Goal: Task Accomplishment & Management: Manage account settings

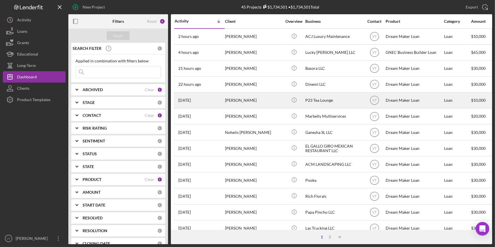
click at [267, 102] on div "[PERSON_NAME]" at bounding box center [253, 100] width 57 height 15
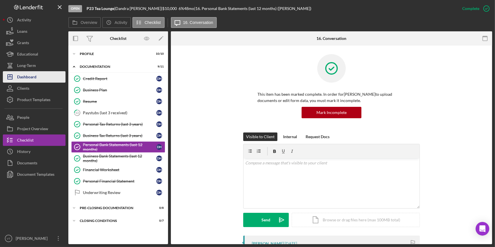
click at [42, 77] on button "Icon/Dashboard Dashboard" at bounding box center [34, 76] width 63 height 11
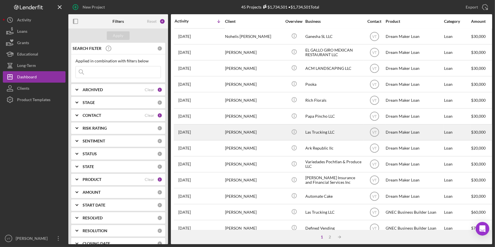
scroll to position [103, 0]
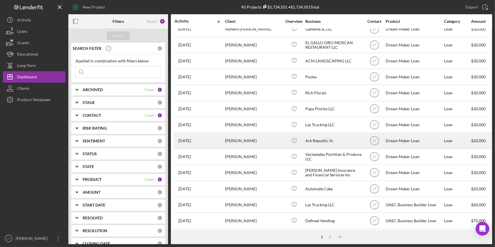
click at [217, 136] on div "[DATE] [PERSON_NAME]" at bounding box center [200, 140] width 50 height 15
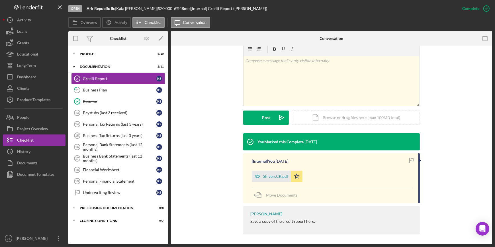
scroll to position [92, 0]
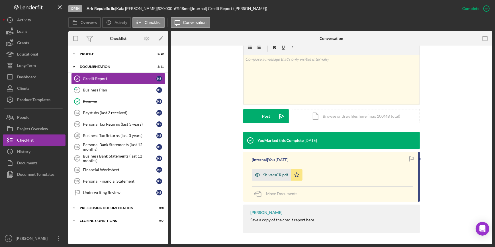
click at [266, 176] on div "ShiversCR.pdf" at bounding box center [275, 175] width 25 height 5
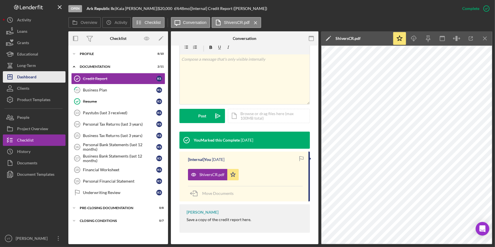
click at [44, 77] on button "Icon/Dashboard Dashboard" at bounding box center [34, 76] width 63 height 11
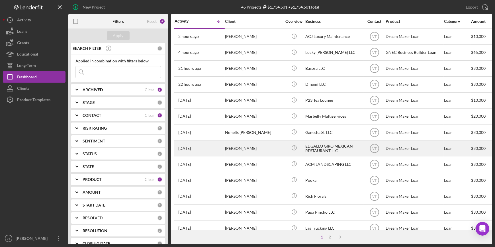
click at [234, 154] on div "[PERSON_NAME]" at bounding box center [253, 148] width 57 height 15
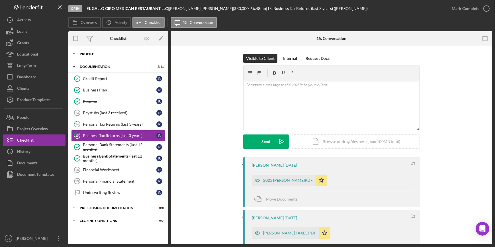
click at [72, 52] on icon "Icon/Expander" at bounding box center [73, 53] width 11 height 11
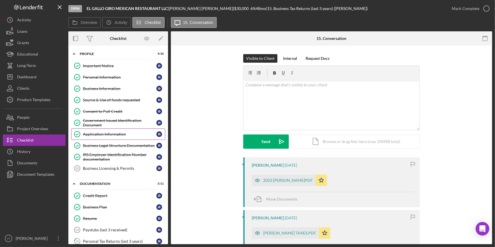
click at [105, 137] on link "Application Information Application Information I R" at bounding box center [118, 133] width 94 height 11
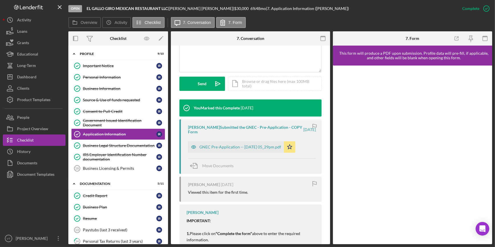
scroll to position [155, 0]
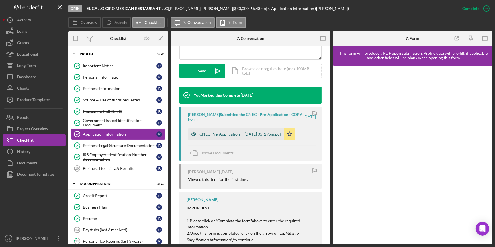
click at [214, 137] on div "GNEC Pre-Application -- 2025-09-05 05_29pm.pdf" at bounding box center [236, 133] width 96 height 11
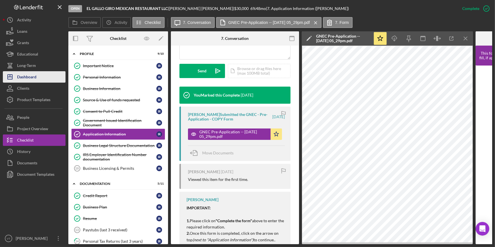
click at [40, 77] on button "Icon/Dashboard Dashboard" at bounding box center [34, 76] width 63 height 11
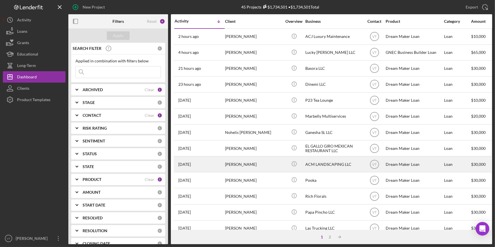
click at [263, 162] on div "[PERSON_NAME]" at bounding box center [253, 164] width 57 height 15
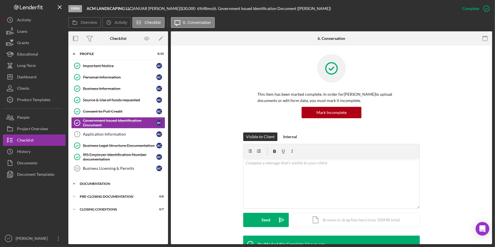
click at [74, 180] on icon "Icon/Expander" at bounding box center [73, 183] width 11 height 11
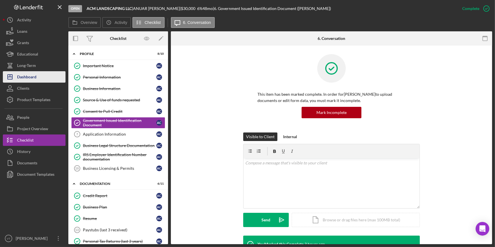
click at [44, 79] on button "Icon/Dashboard Dashboard" at bounding box center [34, 76] width 63 height 11
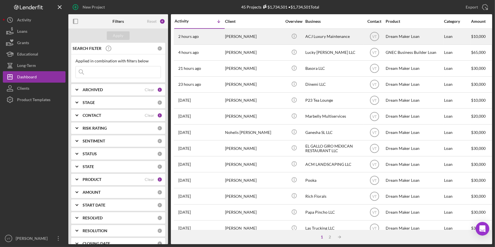
click at [222, 34] on div "2 hours ago Stephannie Addo" at bounding box center [200, 36] width 50 height 15
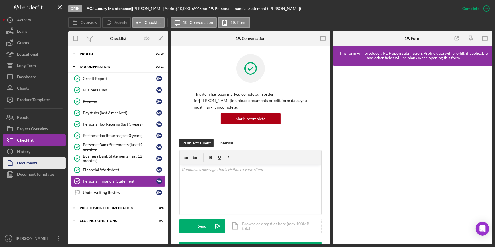
click at [52, 166] on button "Documents" at bounding box center [34, 162] width 63 height 11
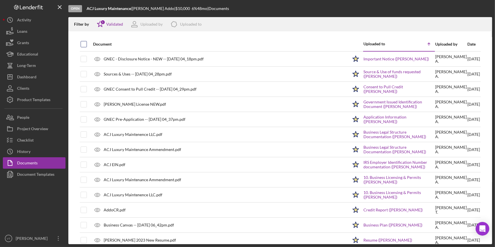
click at [84, 43] on input "checkbox" at bounding box center [84, 44] width 6 height 6
checkbox input "true"
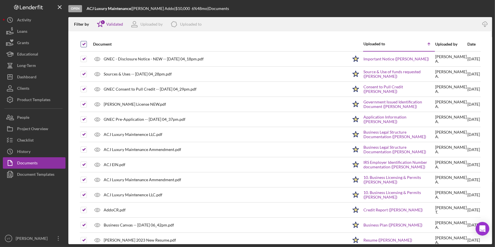
checkbox input "true"
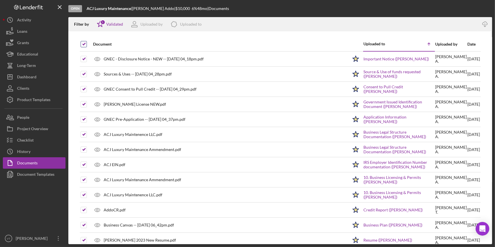
checkbox input "true"
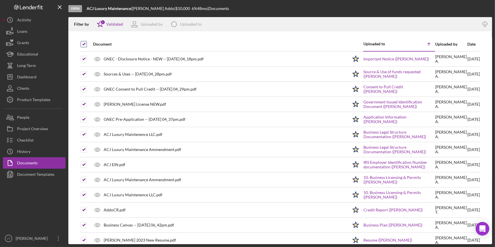
checkbox input "true"
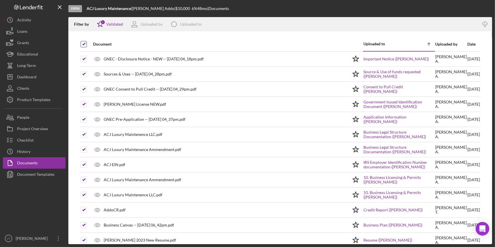
checkbox input "true"
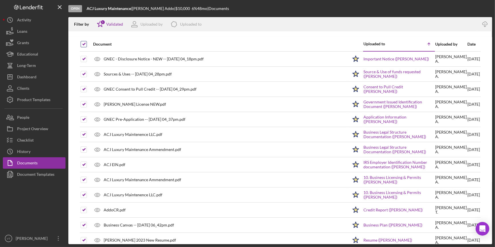
checkbox input "true"
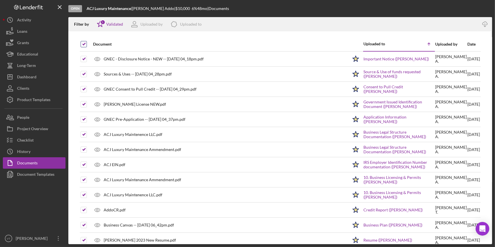
checkbox input "true"
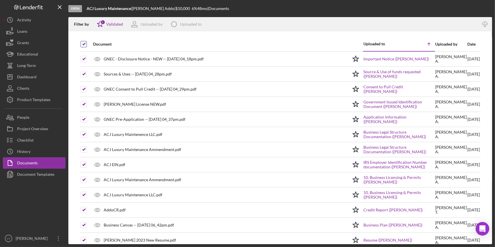
checkbox input "true"
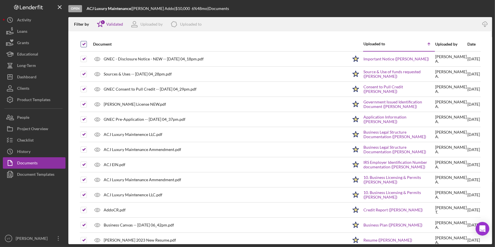
checkbox input "true"
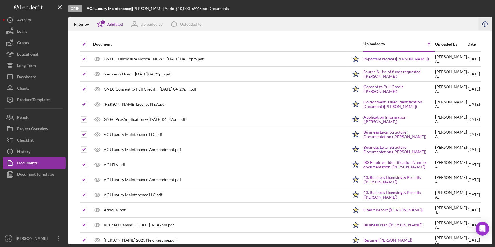
click at [482, 23] on icon "Icon/Download" at bounding box center [485, 24] width 13 height 13
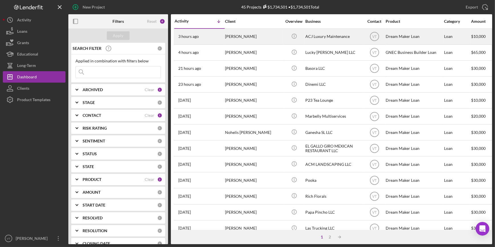
click at [255, 33] on div "[PERSON_NAME]" at bounding box center [253, 36] width 57 height 15
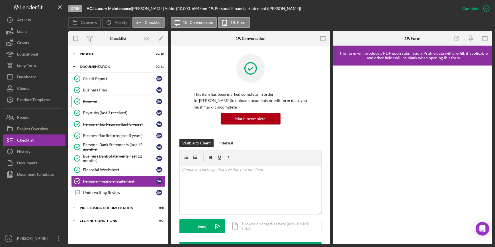
click at [91, 102] on div "Resume" at bounding box center [119, 101] width 73 height 5
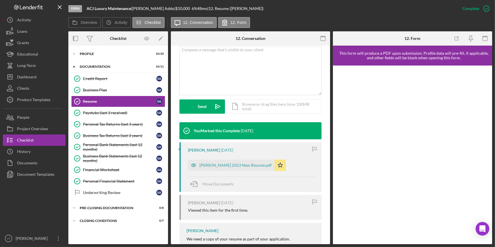
scroll to position [129, 0]
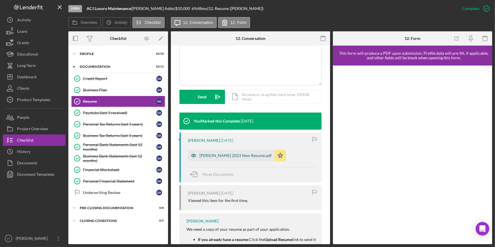
click at [223, 155] on div "[PERSON_NAME] 2023 New Resume.pdf" at bounding box center [235, 155] width 72 height 5
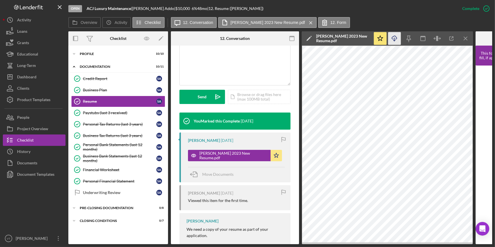
click at [394, 35] on icon "Icon/Download" at bounding box center [394, 38] width 13 height 13
click at [20, 78] on div "Dashboard" at bounding box center [26, 77] width 19 height 13
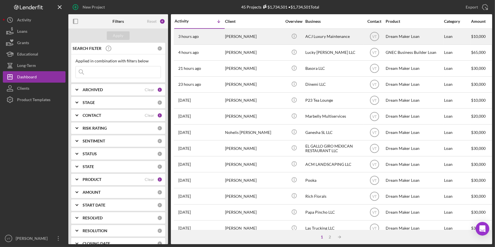
click at [254, 41] on div "[PERSON_NAME]" at bounding box center [253, 36] width 57 height 15
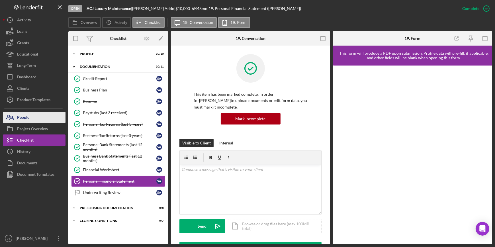
click at [34, 119] on button "People" at bounding box center [34, 117] width 63 height 11
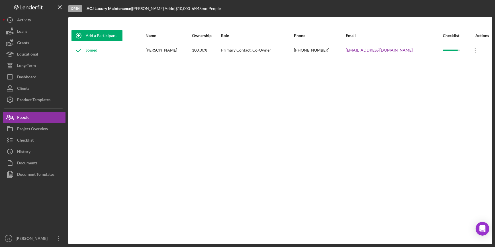
drag, startPoint x: 344, startPoint y: 50, endPoint x: 405, endPoint y: 54, distance: 61.3
click at [405, 54] on tr "Joined [PERSON_NAME] 100.00% Primary Contact, Co-Owner [PHONE_NUMBER] [EMAIL_AD…" at bounding box center [280, 50] width 418 height 15
copy tr "[EMAIL_ADDRESS][DOMAIN_NAME]"
